Goal: Information Seeking & Learning: Check status

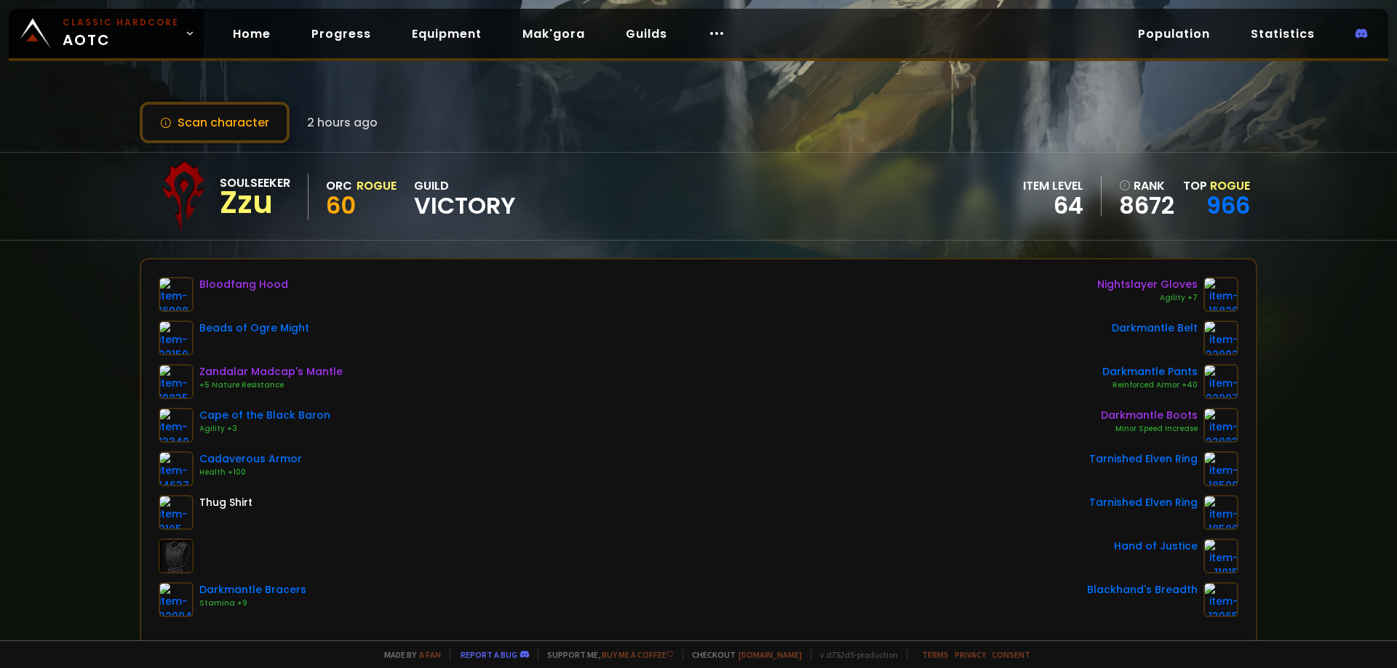
scroll to position [145, 0]
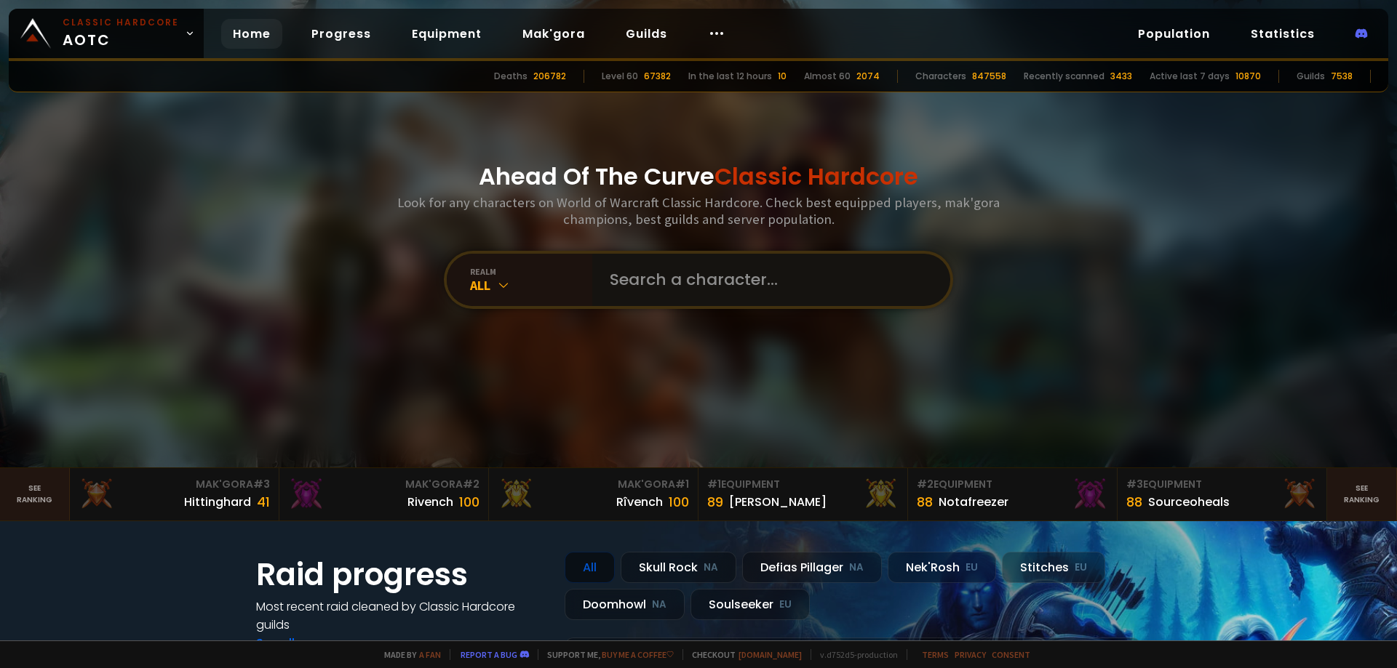
click at [773, 287] on input "text" at bounding box center [767, 280] width 332 height 52
paste input "Prizeurk"
type input "Prizeurk"
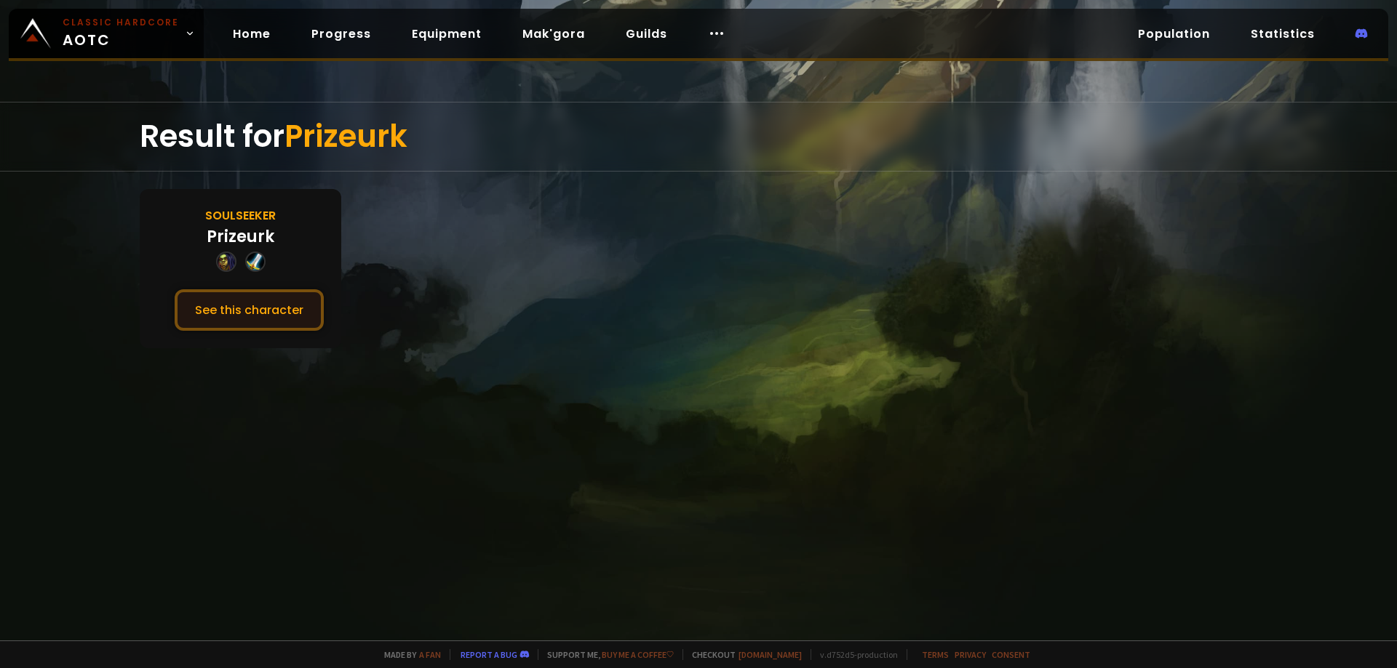
click at [271, 306] on button "See this character" at bounding box center [249, 309] width 149 height 41
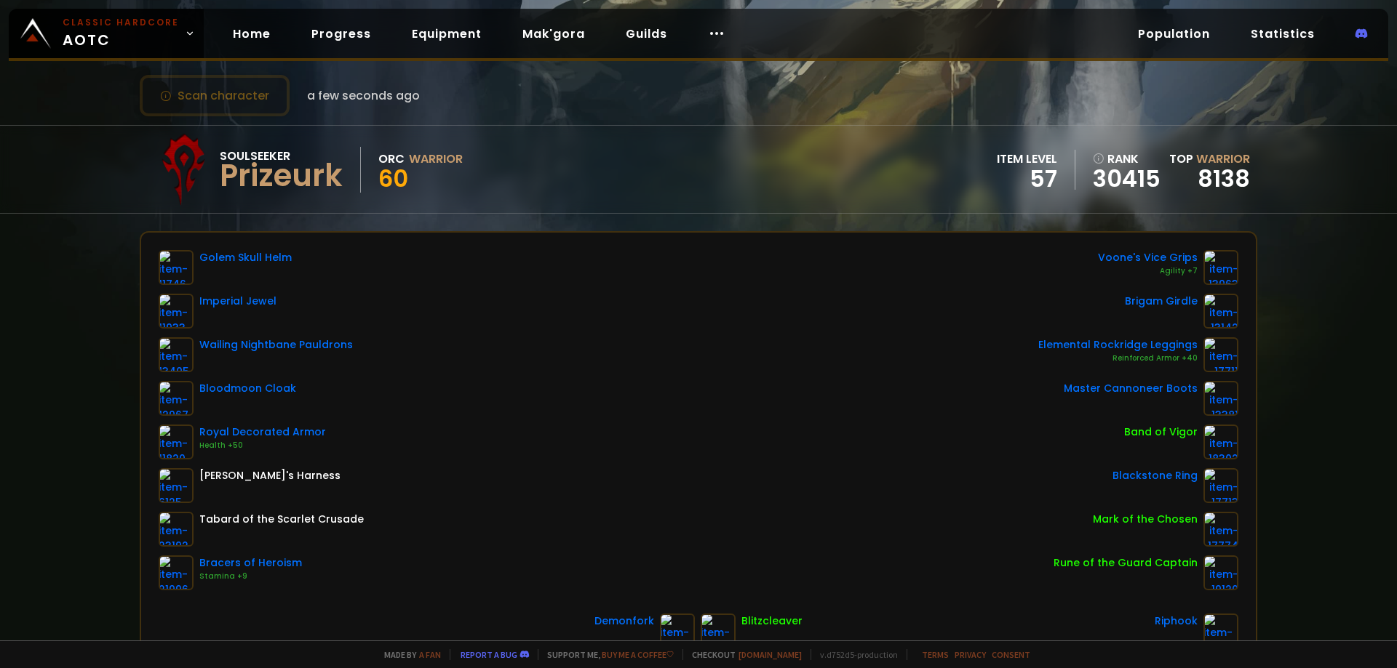
scroll to position [73, 0]
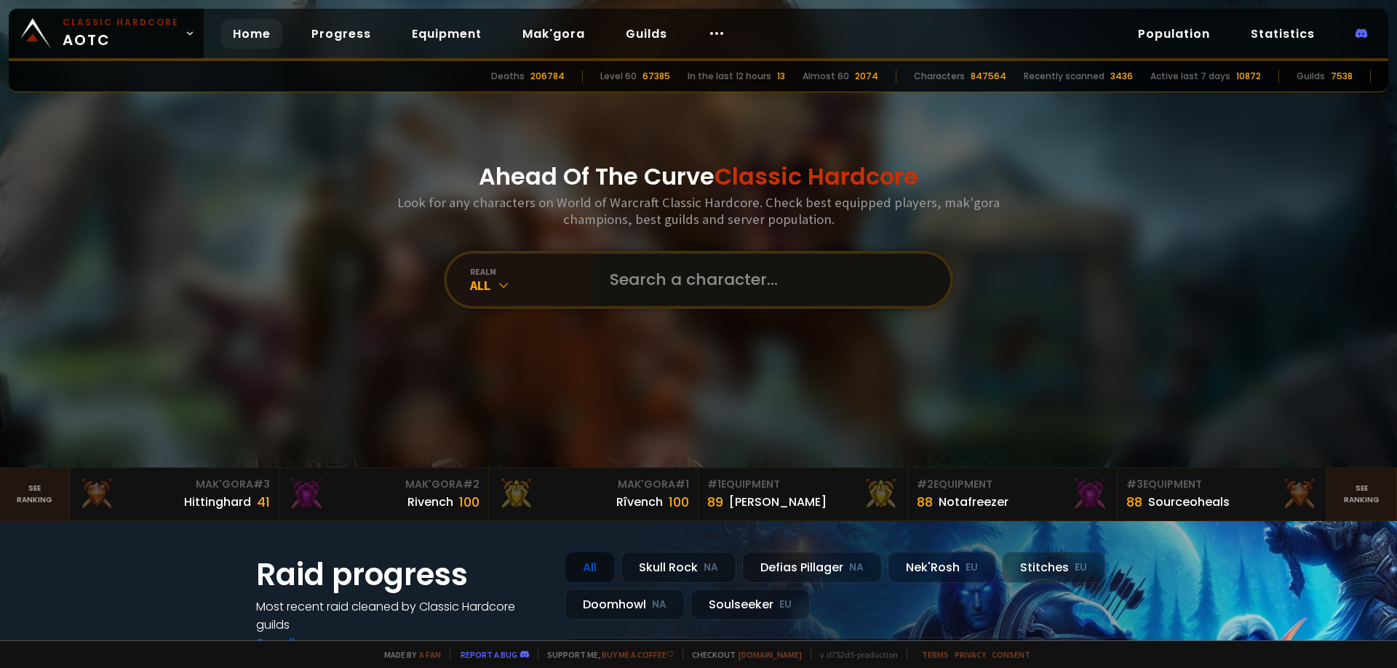
click at [655, 288] on input "text" at bounding box center [767, 280] width 332 height 52
paste input "Bambim"
type input "Bambim"
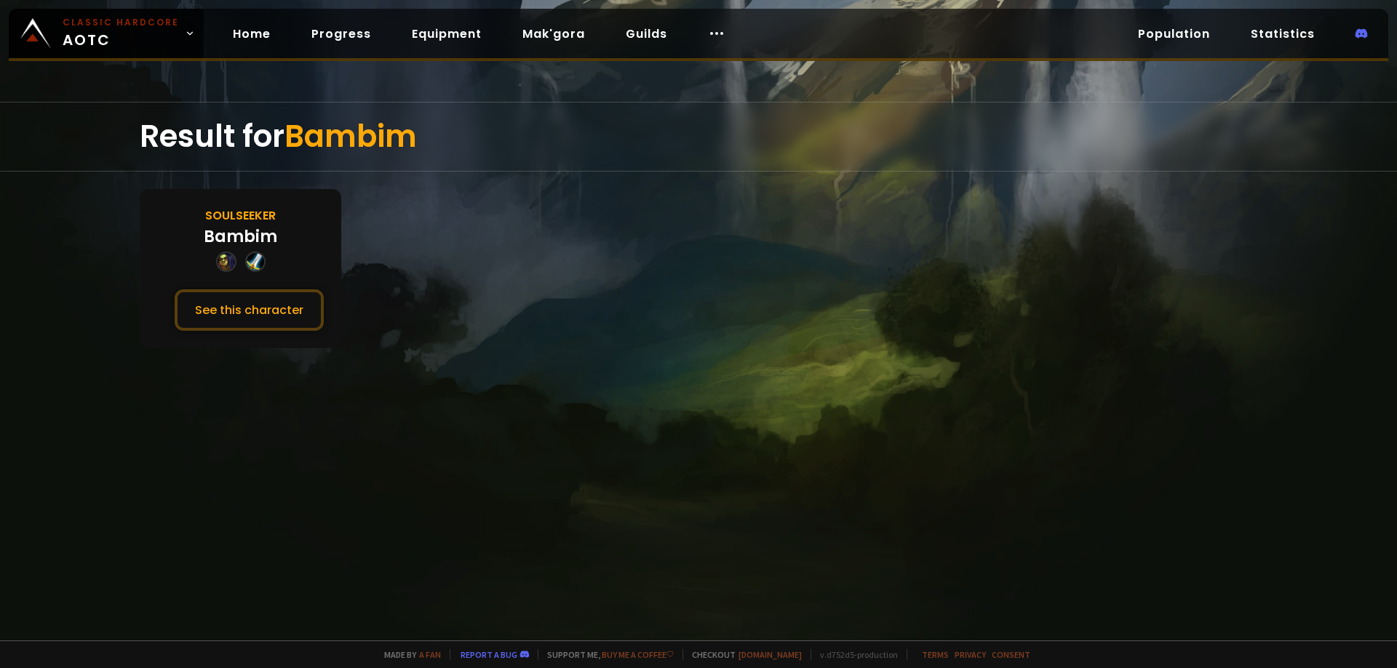
click at [330, 305] on div "Soulseeker Bambim See this character" at bounding box center [240, 268] width 201 height 159
click at [295, 309] on button "See this character" at bounding box center [249, 309] width 149 height 41
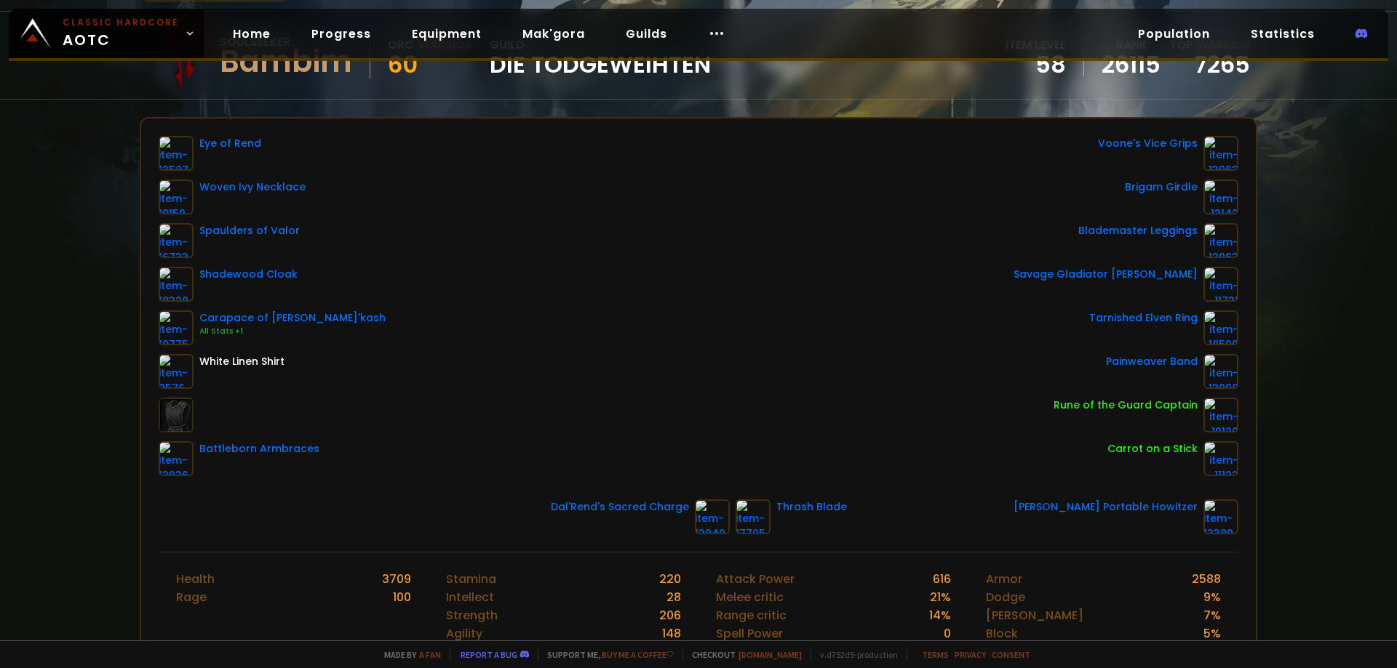
scroll to position [145, 0]
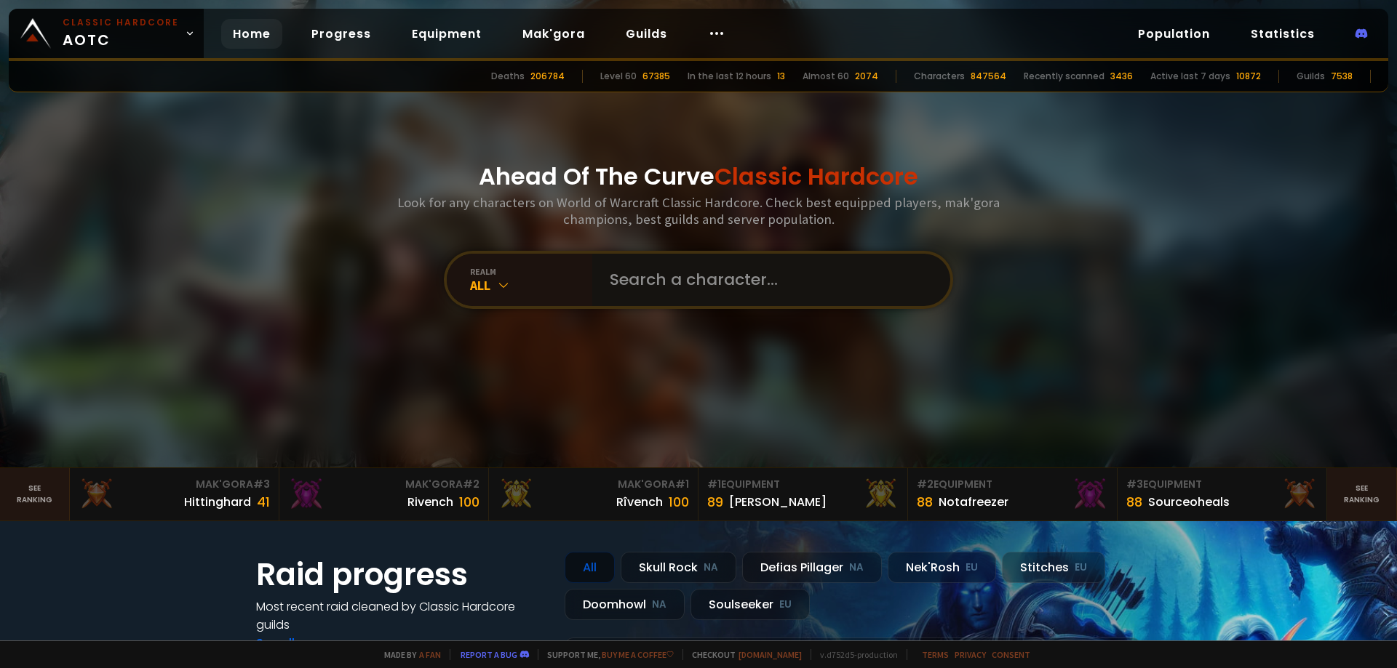
click at [703, 274] on input "text" at bounding box center [767, 280] width 332 height 52
paste input "Laruepoto"
type input "Laruepoto"
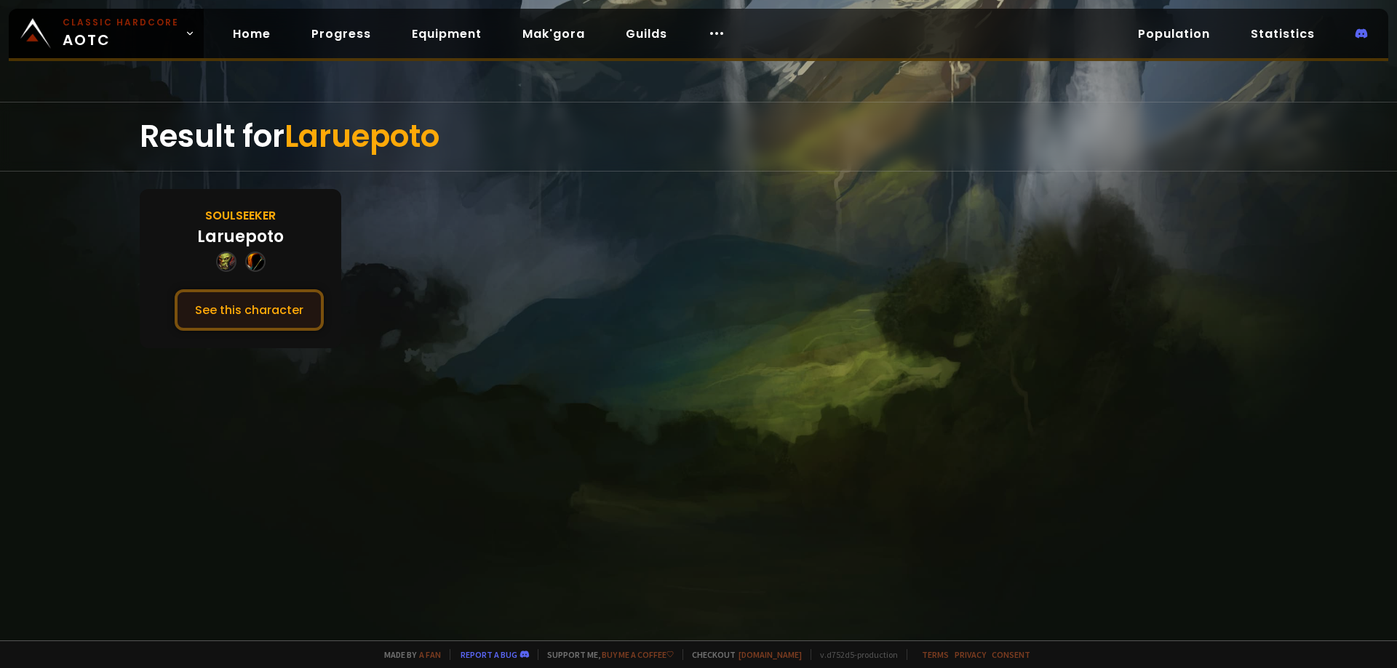
click at [219, 311] on button "See this character" at bounding box center [249, 309] width 149 height 41
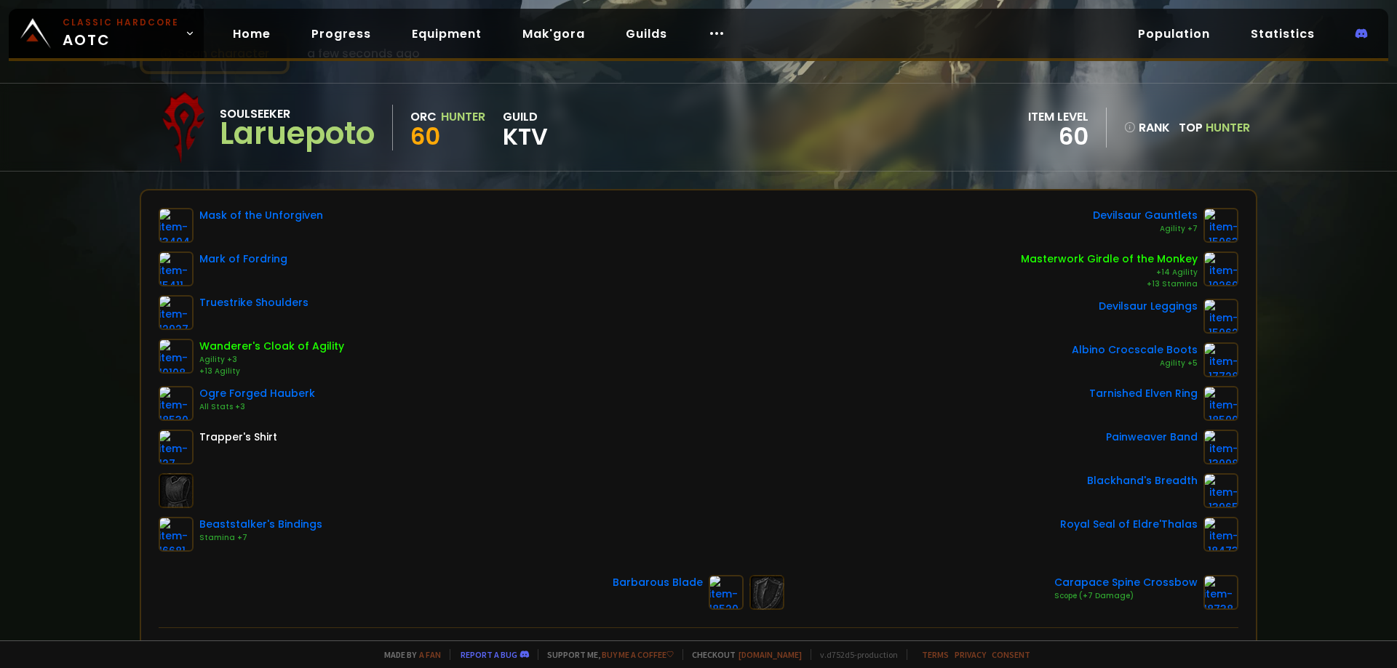
scroll to position [73, 0]
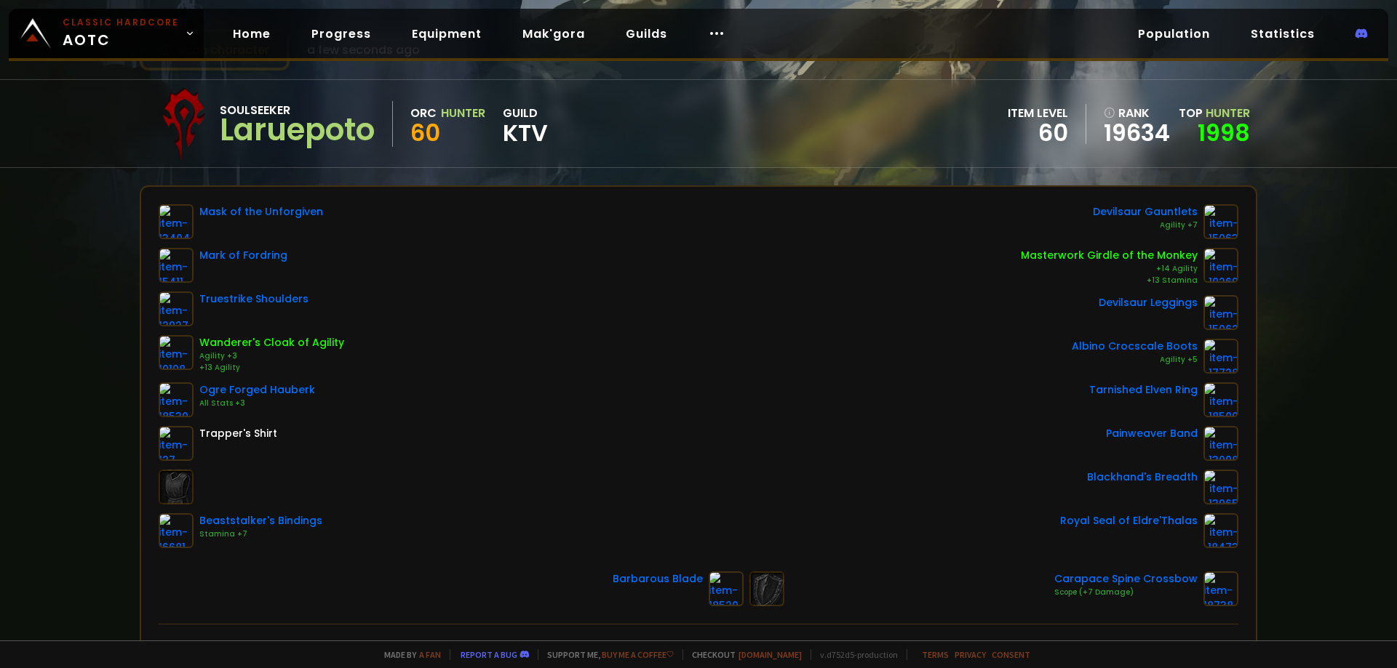
drag, startPoint x: 655, startPoint y: 233, endPoint x: 668, endPoint y: 237, distance: 14.5
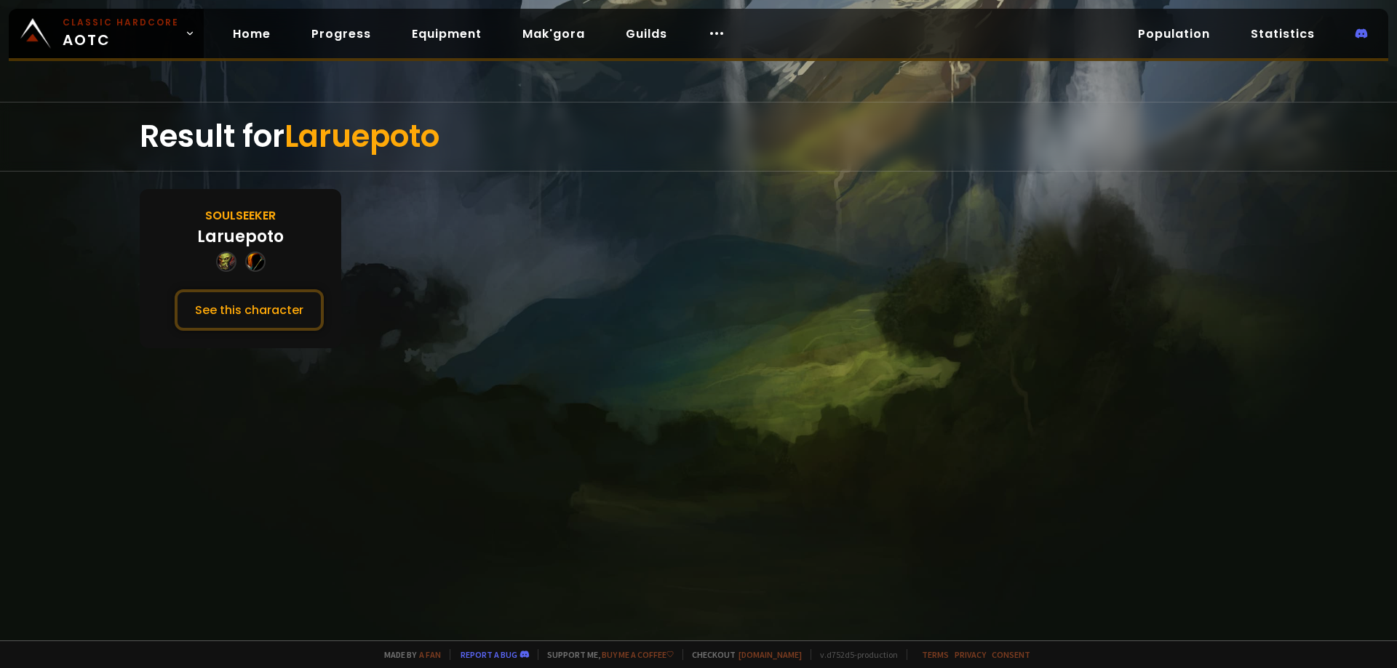
drag, startPoint x: 673, startPoint y: 256, endPoint x: 684, endPoint y: 263, distance: 12.7
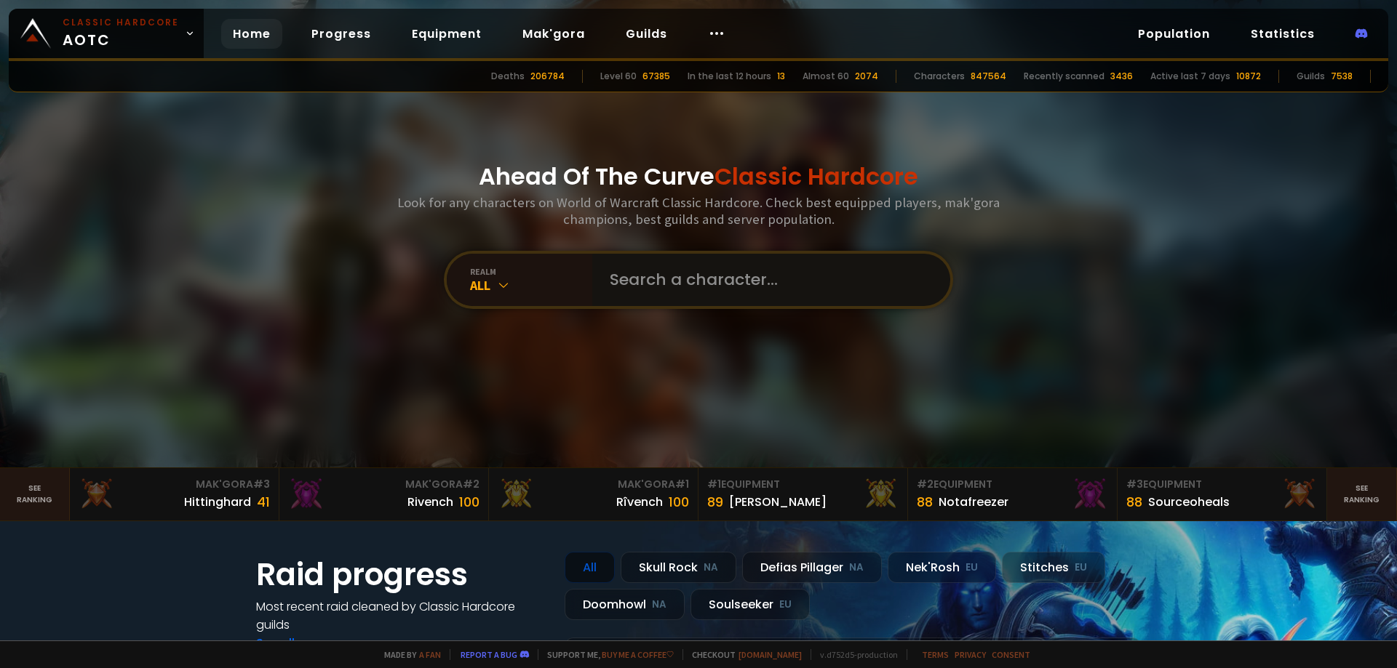
click at [746, 282] on input "text" at bounding box center [767, 280] width 332 height 52
paste input "Airinu"
type input "Airinu"
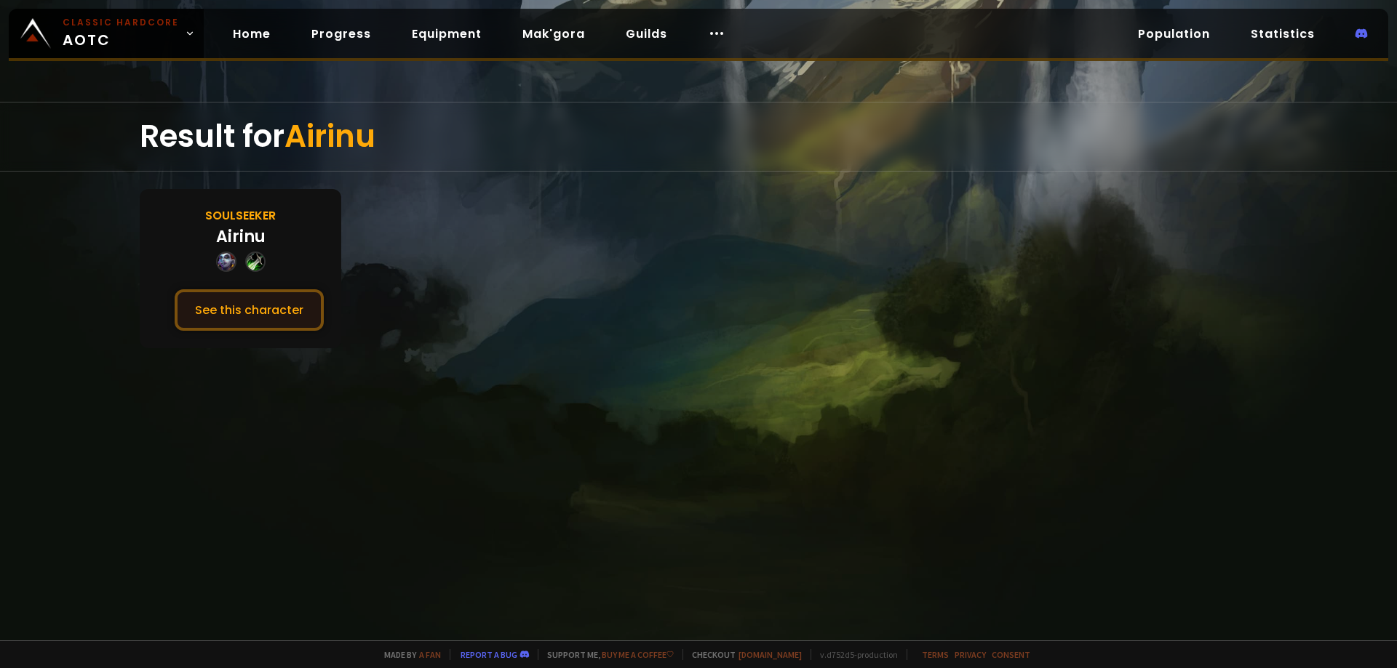
click at [263, 315] on button "See this character" at bounding box center [249, 309] width 149 height 41
